Goal: Check status: Check status

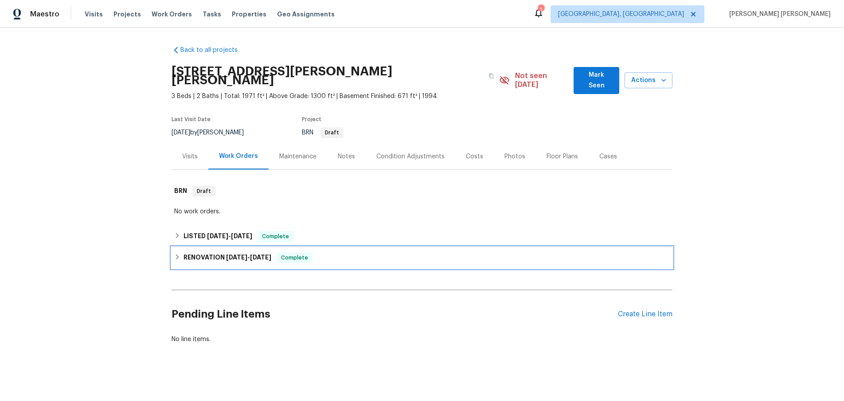
drag, startPoint x: 180, startPoint y: 246, endPoint x: 190, endPoint y: 244, distance: 9.8
click at [181, 252] on div "RENOVATION [DATE] - [DATE] Complete" at bounding box center [422, 257] width 496 height 11
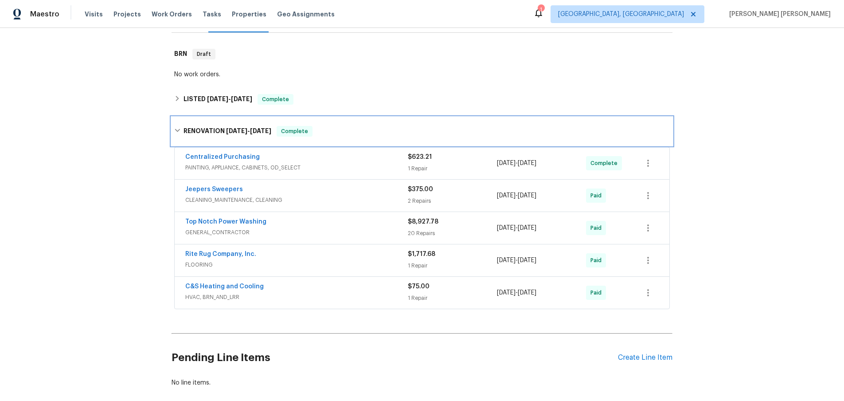
scroll to position [143, 0]
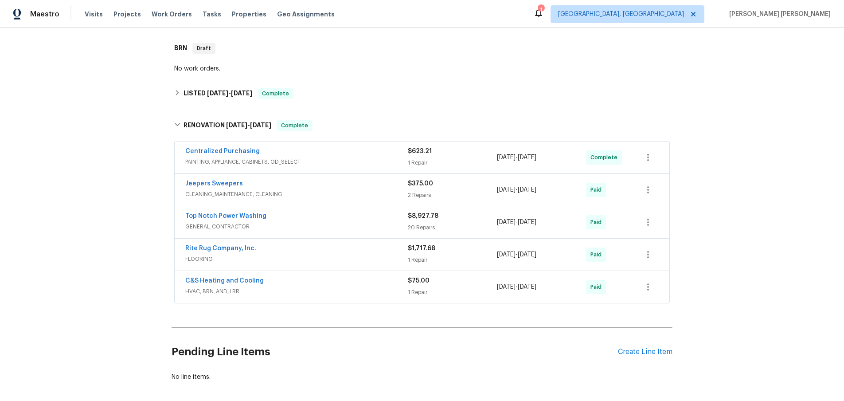
click at [362, 222] on span "GENERAL_CONTRACTOR" at bounding box center [296, 226] width 223 height 9
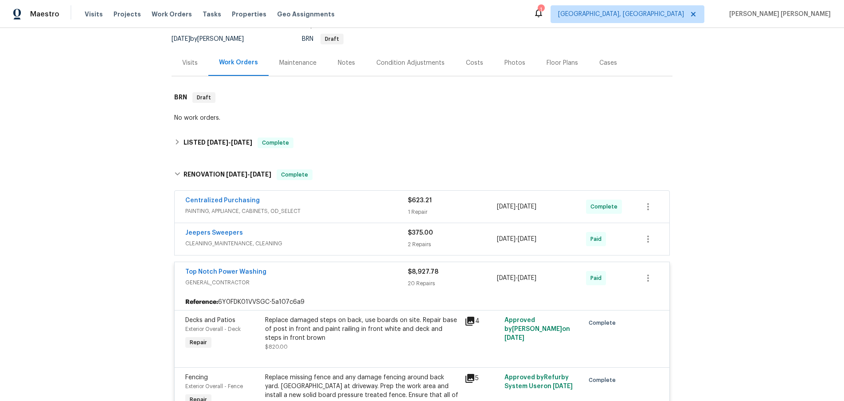
scroll to position [60, 0]
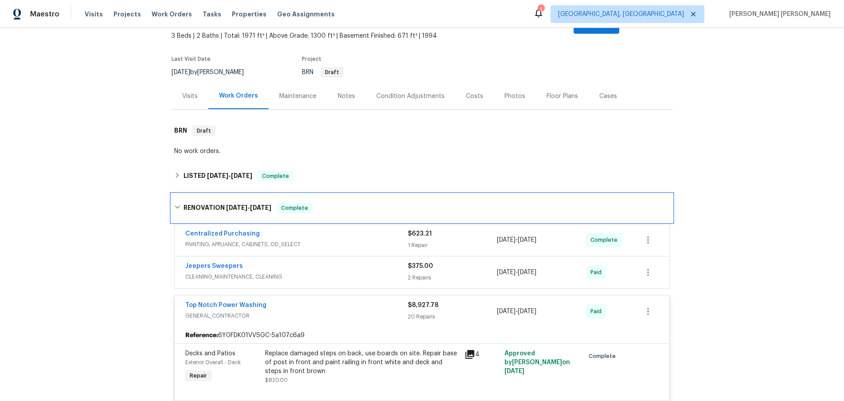
click at [180, 204] on icon at bounding box center [177, 207] width 6 height 6
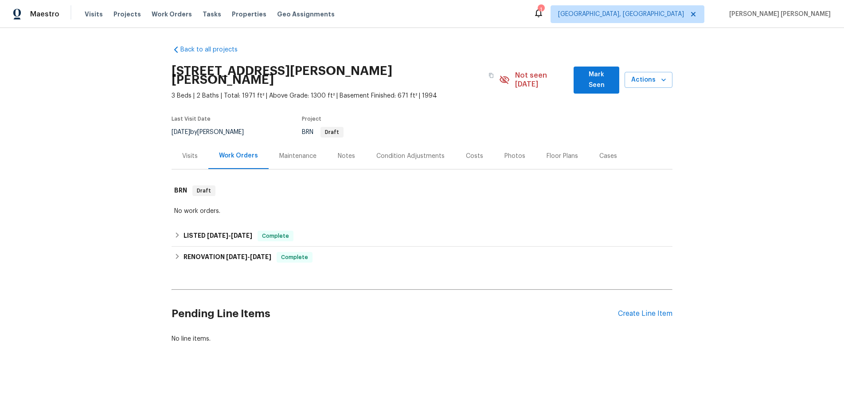
scroll to position [0, 0]
click at [180, 165] on div "Back to all projects [STREET_ADDRESS][PERSON_NAME][PERSON_NAME] 3 Beds | 2 Bath…" at bounding box center [422, 195] width 501 height 312
click at [174, 232] on icon at bounding box center [177, 235] width 6 height 6
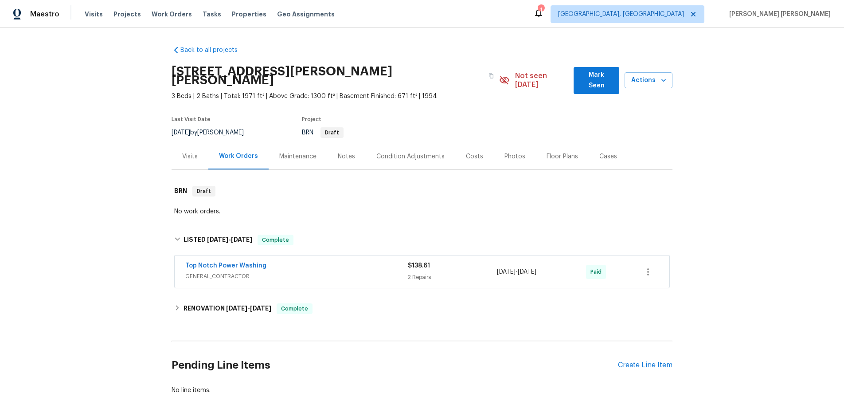
click at [424, 273] on div "2 Repairs" at bounding box center [452, 277] width 89 height 9
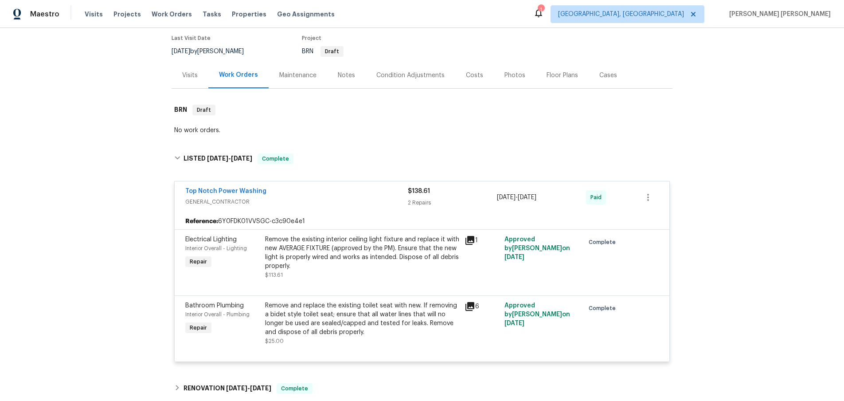
scroll to position [87, 0]
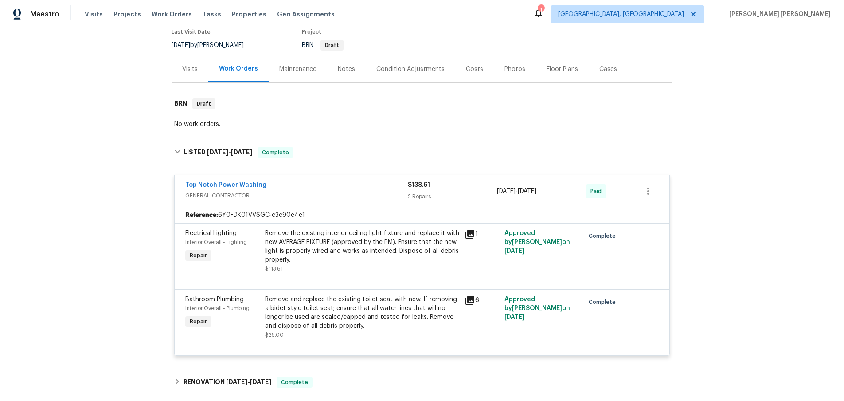
click at [470, 229] on icon at bounding box center [470, 234] width 11 height 11
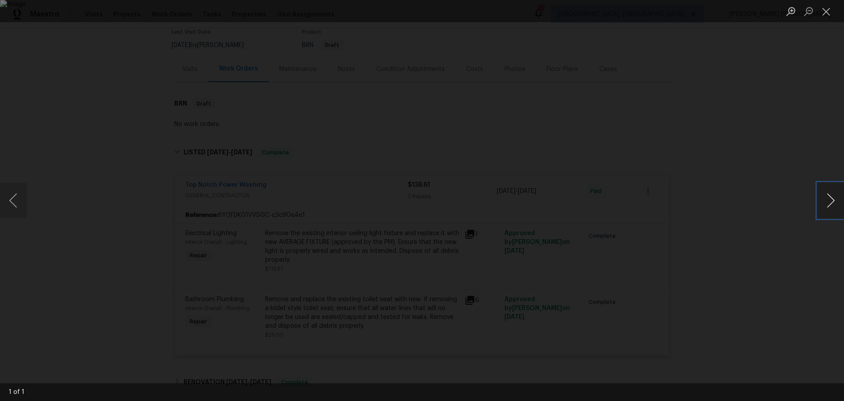
click at [827, 202] on button "Next image" at bounding box center [831, 200] width 27 height 35
click at [772, 249] on div "Lightbox" at bounding box center [422, 200] width 844 height 401
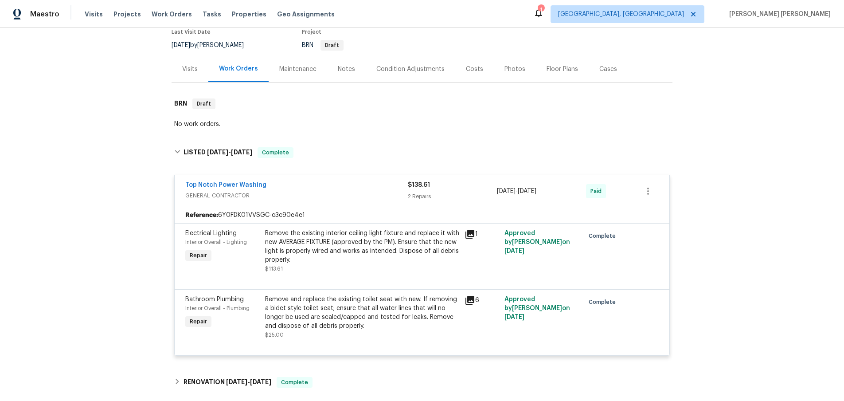
click at [467, 296] on icon at bounding box center [470, 300] width 9 height 9
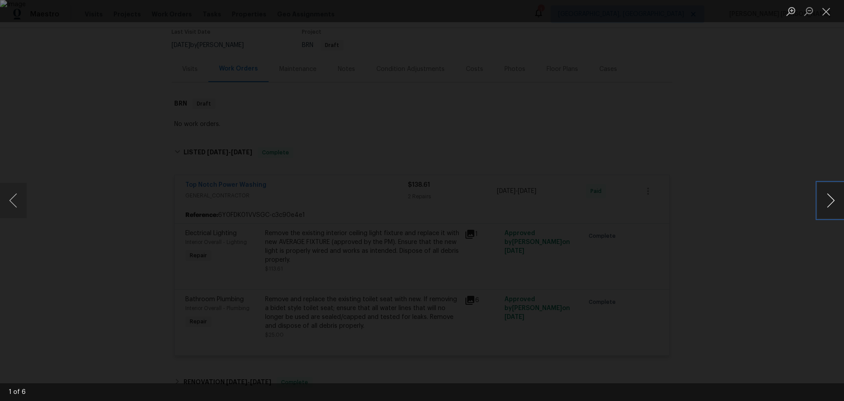
click at [818, 203] on button "Next image" at bounding box center [831, 200] width 27 height 35
click at [793, 233] on div "Lightbox" at bounding box center [422, 200] width 844 height 401
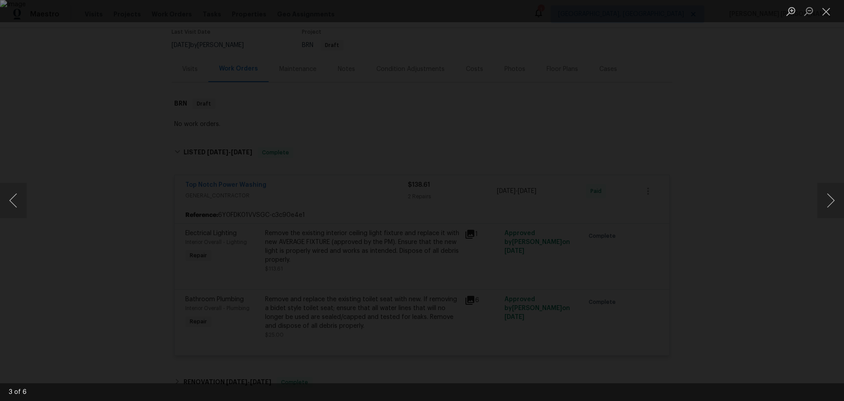
click at [793, 233] on div "Lightbox" at bounding box center [422, 200] width 844 height 401
click at [767, 277] on div "Lightbox" at bounding box center [422, 200] width 844 height 401
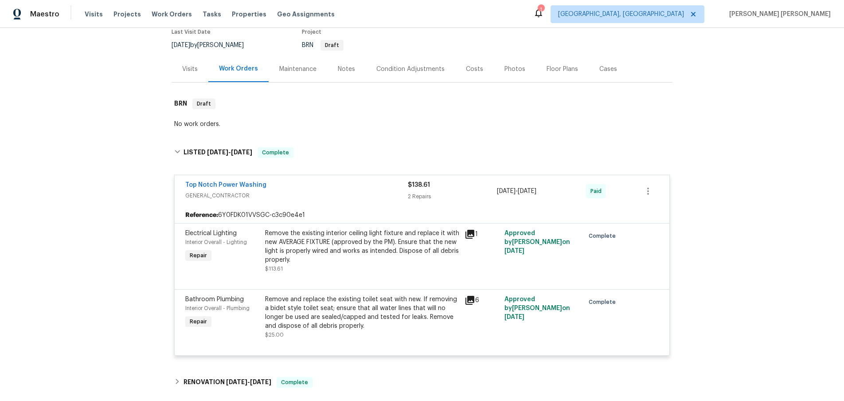
click at [767, 277] on div "Lightbox" at bounding box center [422, 200] width 844 height 401
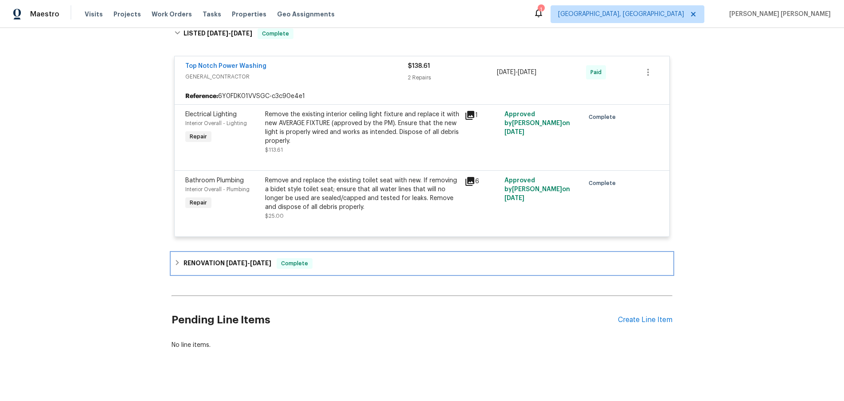
click at [177, 258] on div "RENOVATION [DATE] - [DATE] Complete" at bounding box center [422, 263] width 496 height 11
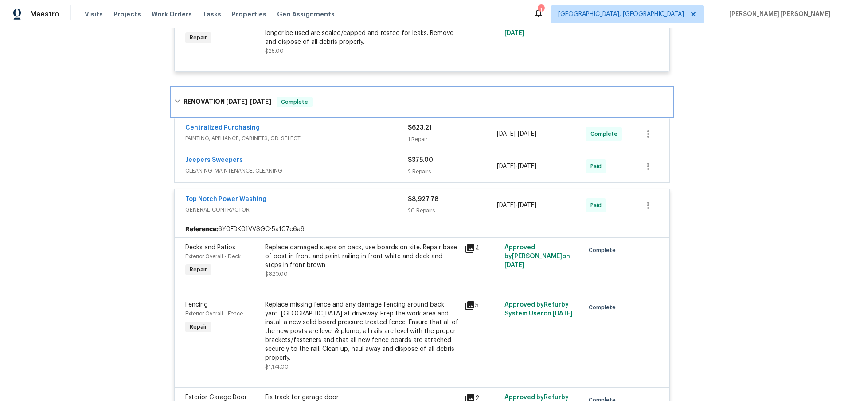
scroll to position [372, 0]
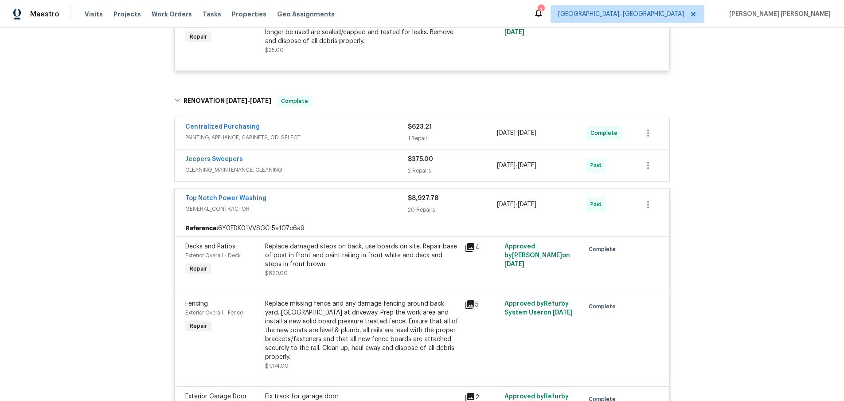
click at [343, 194] on div "Top Notch Power Washing" at bounding box center [296, 199] width 223 height 11
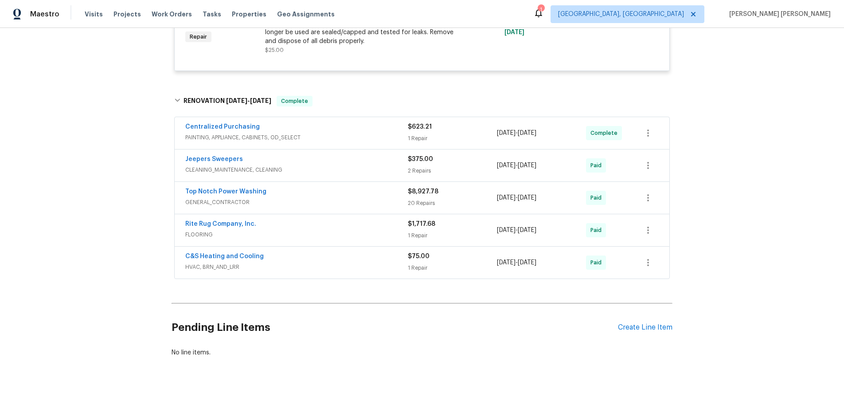
click at [354, 122] on div "Centralized Purchasing" at bounding box center [296, 127] width 223 height 11
